Goal: Find specific page/section: Find specific page/section

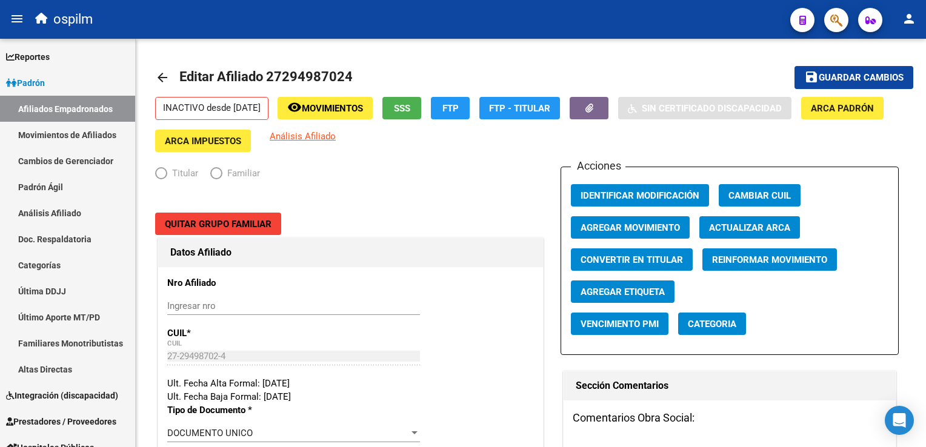
radio input "true"
type input "30-52316317-1"
